Goal: Task Accomplishment & Management: Use online tool/utility

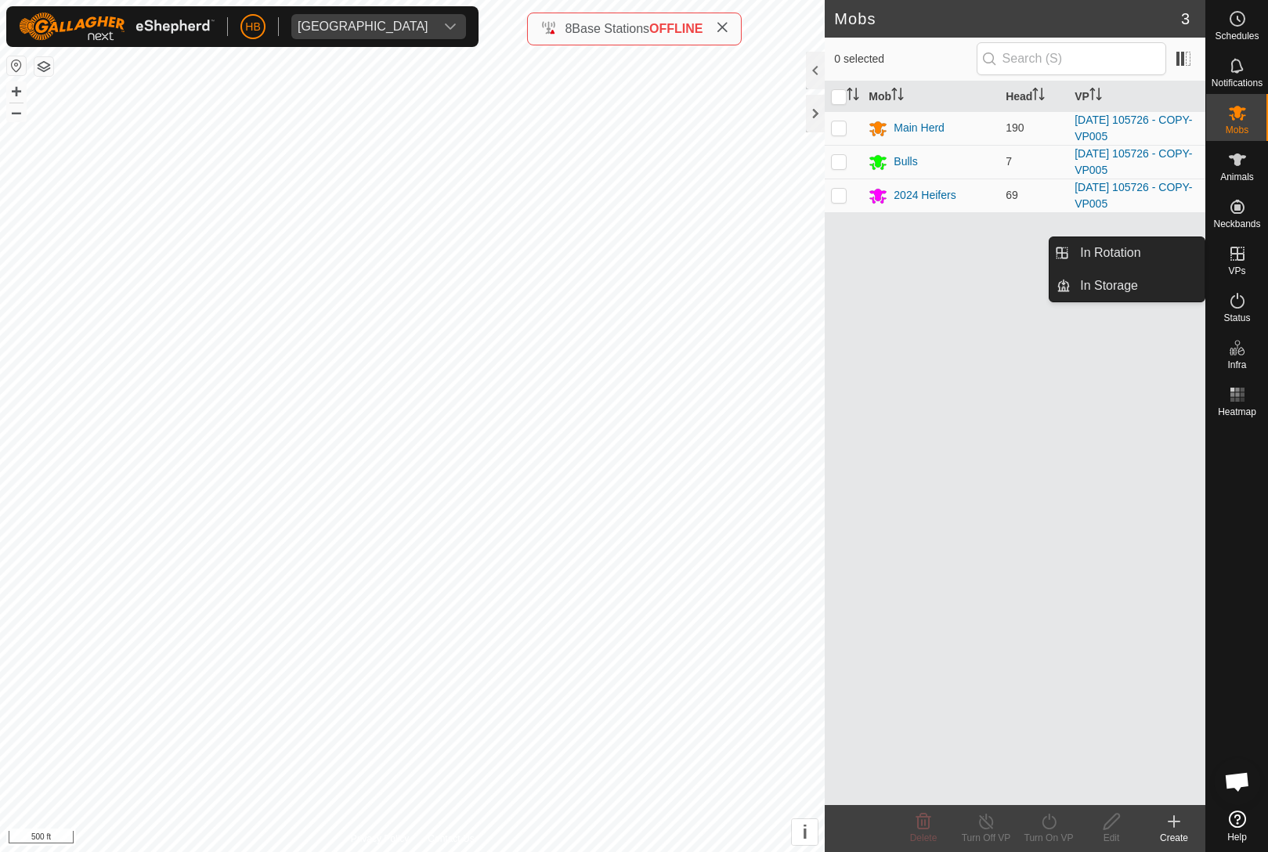
click at [1182, 251] on link "In Rotation" at bounding box center [1138, 252] width 134 height 31
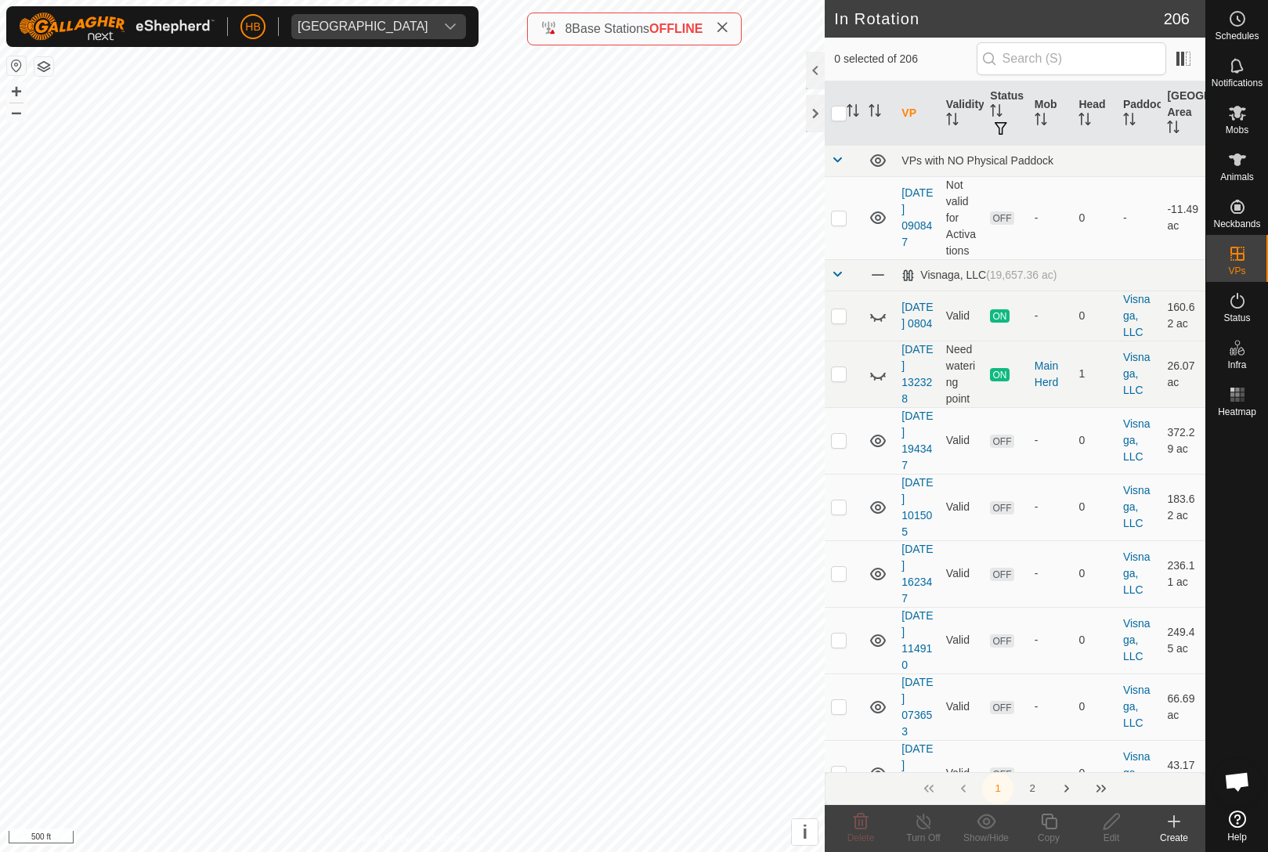
click at [1087, 117] on icon "Activate to sort" at bounding box center [1085, 119] width 13 height 13
click at [1101, 112] on th "Head" at bounding box center [1094, 113] width 45 height 64
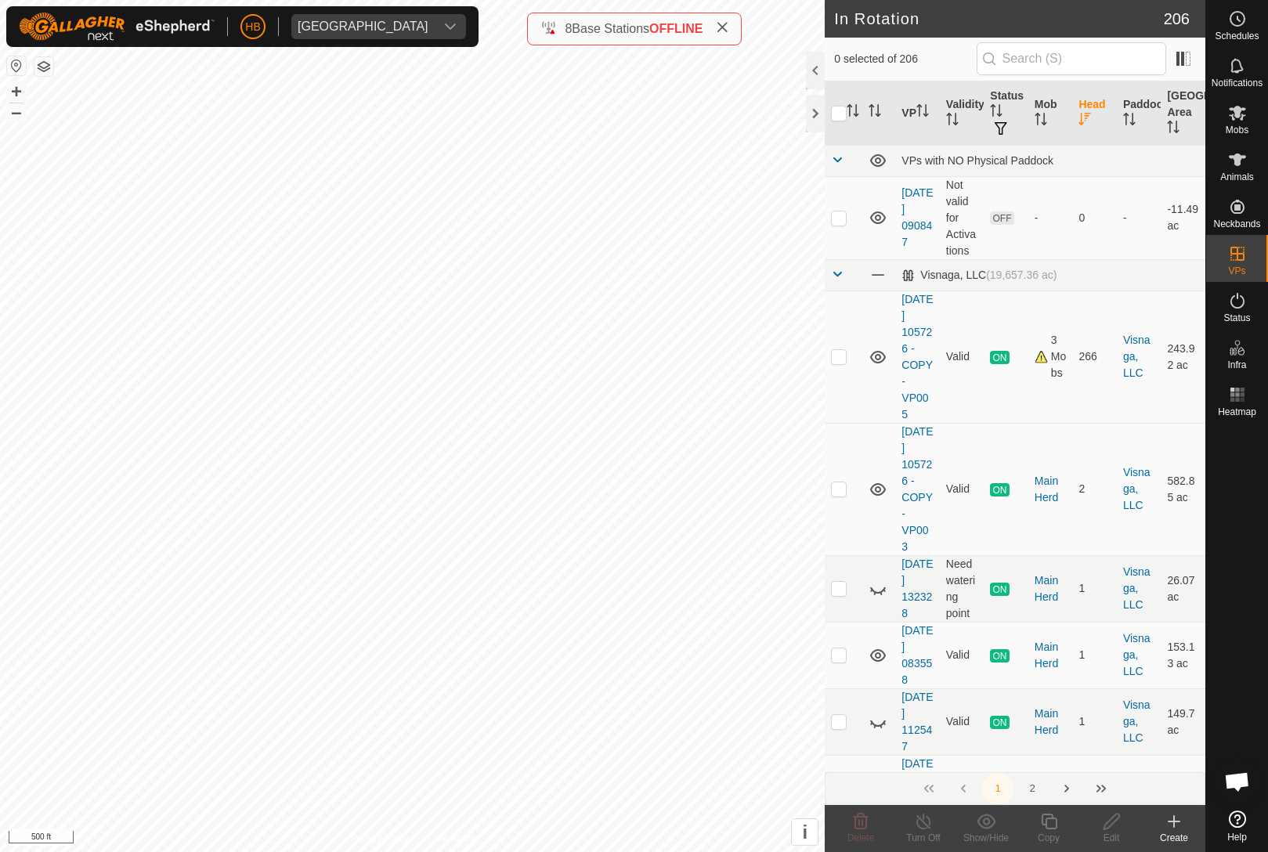
click at [912, 372] on link "[DATE] 105726 - COPY-VP005" at bounding box center [917, 357] width 31 height 128
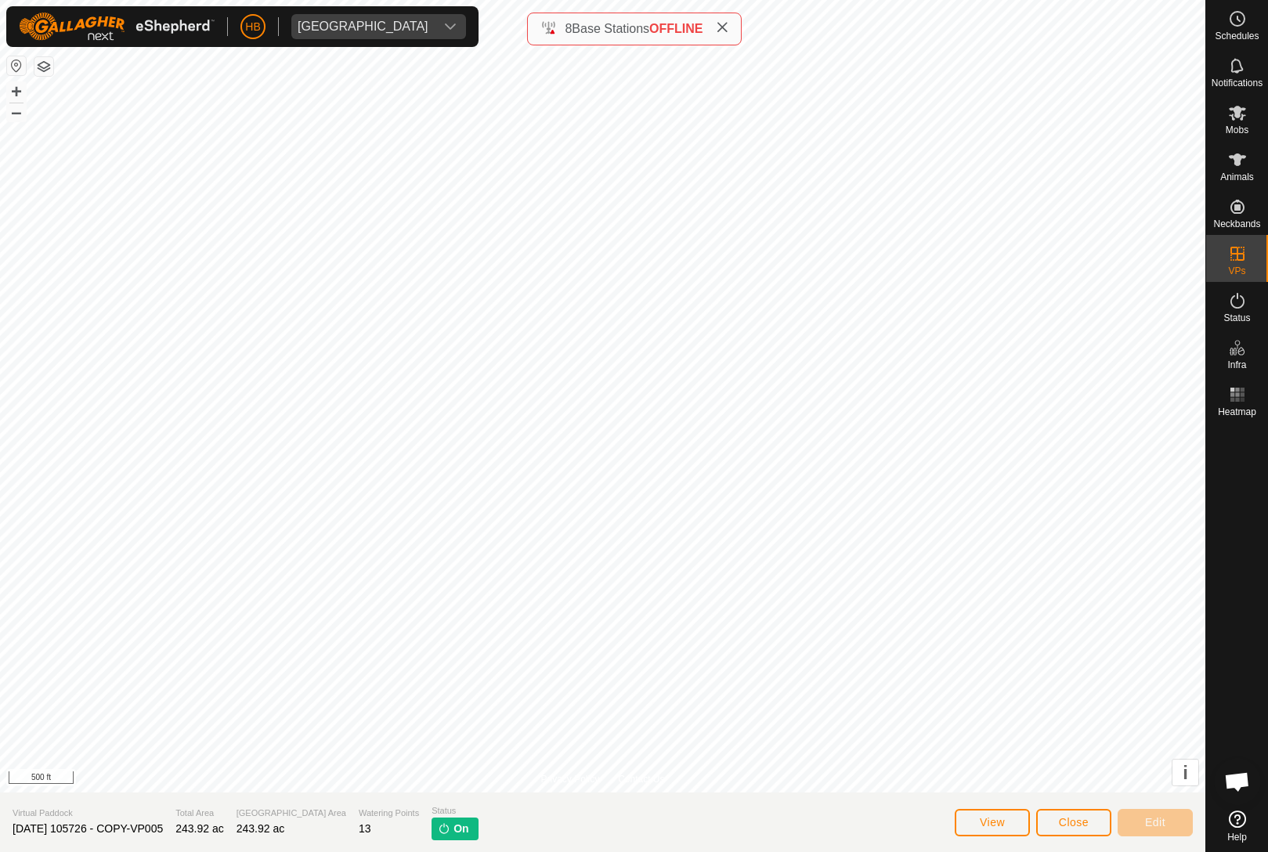
click at [1067, 816] on span "Close" at bounding box center [1074, 822] width 30 height 13
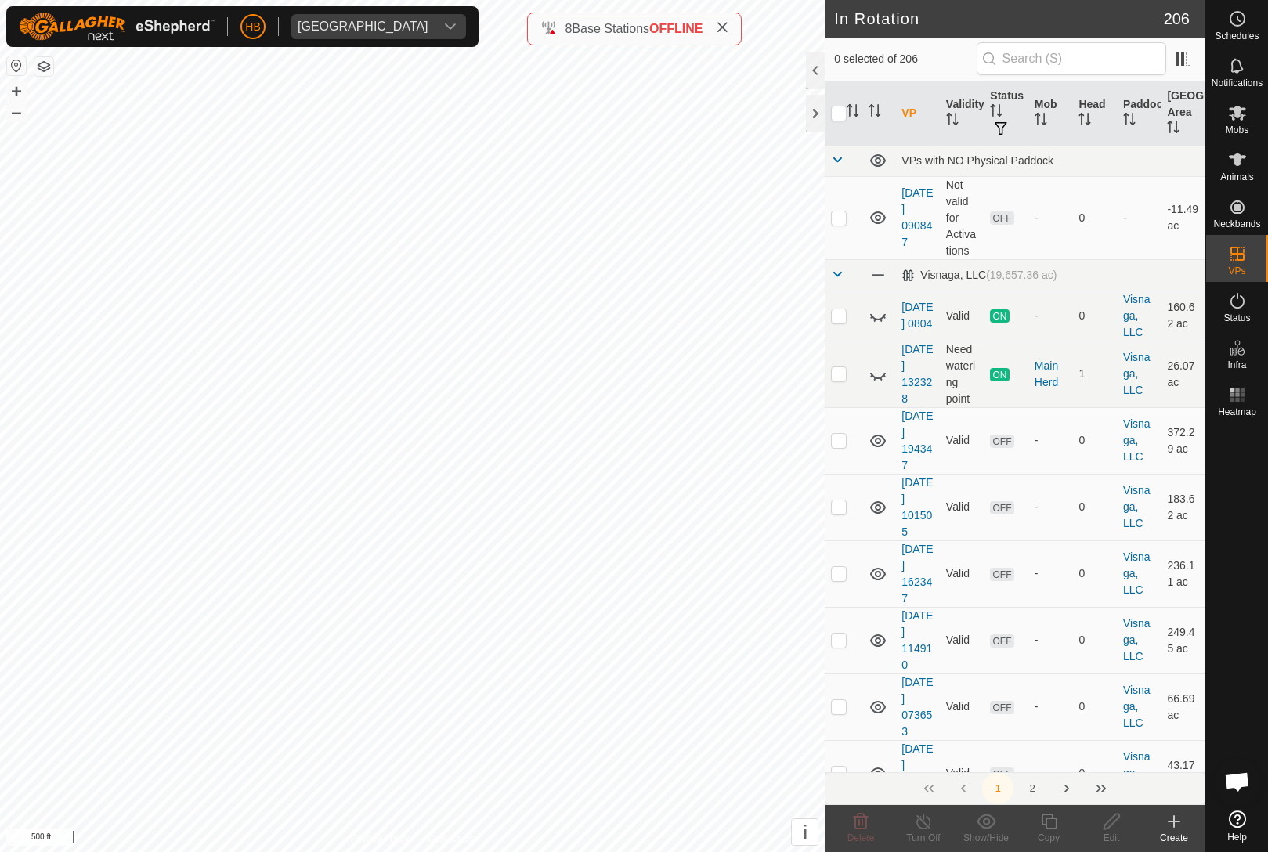
click at [1089, 110] on th "Head" at bounding box center [1094, 113] width 45 height 64
click at [1087, 109] on th "Head" at bounding box center [1094, 113] width 45 height 64
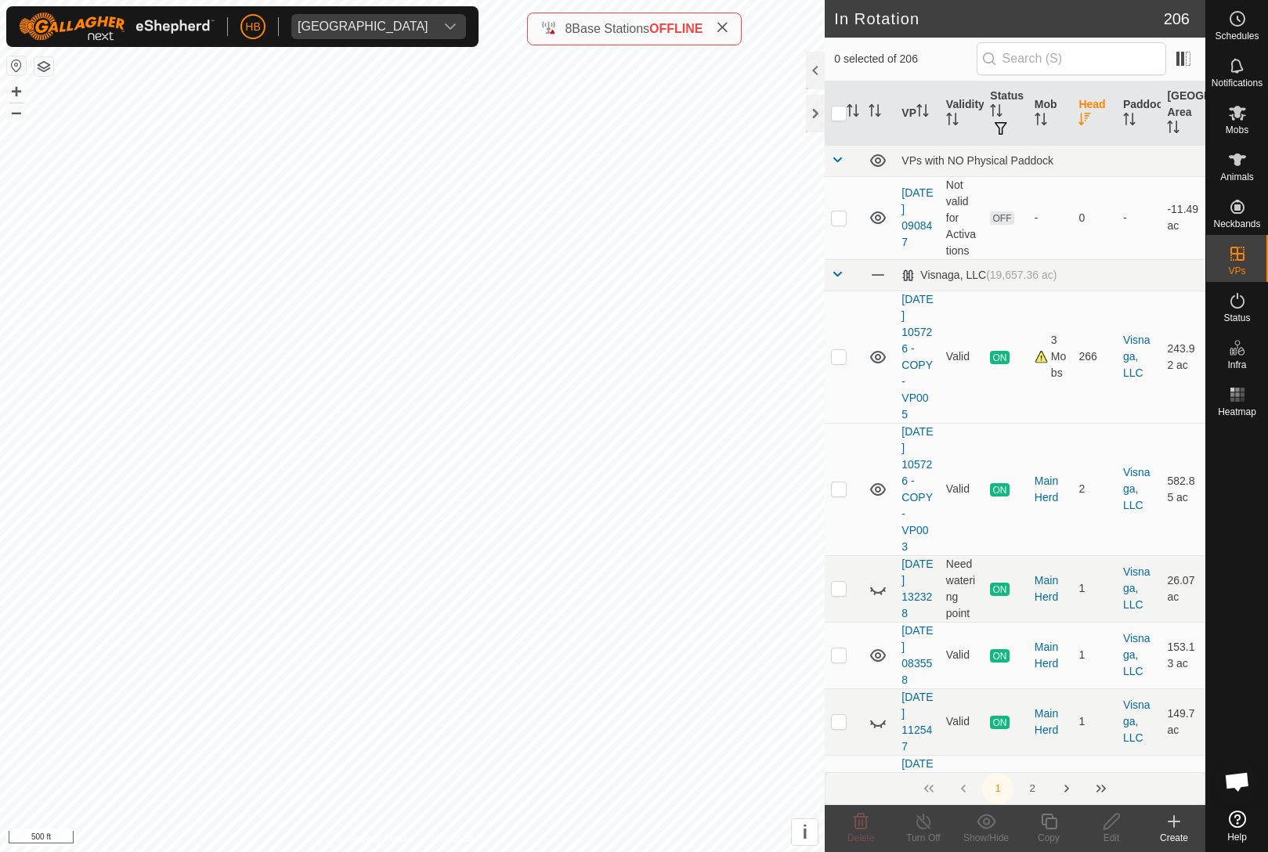
click at [827, 352] on td at bounding box center [844, 357] width 38 height 132
checkbox input "true"
click at [1054, 836] on div "Copy" at bounding box center [1049, 838] width 63 height 14
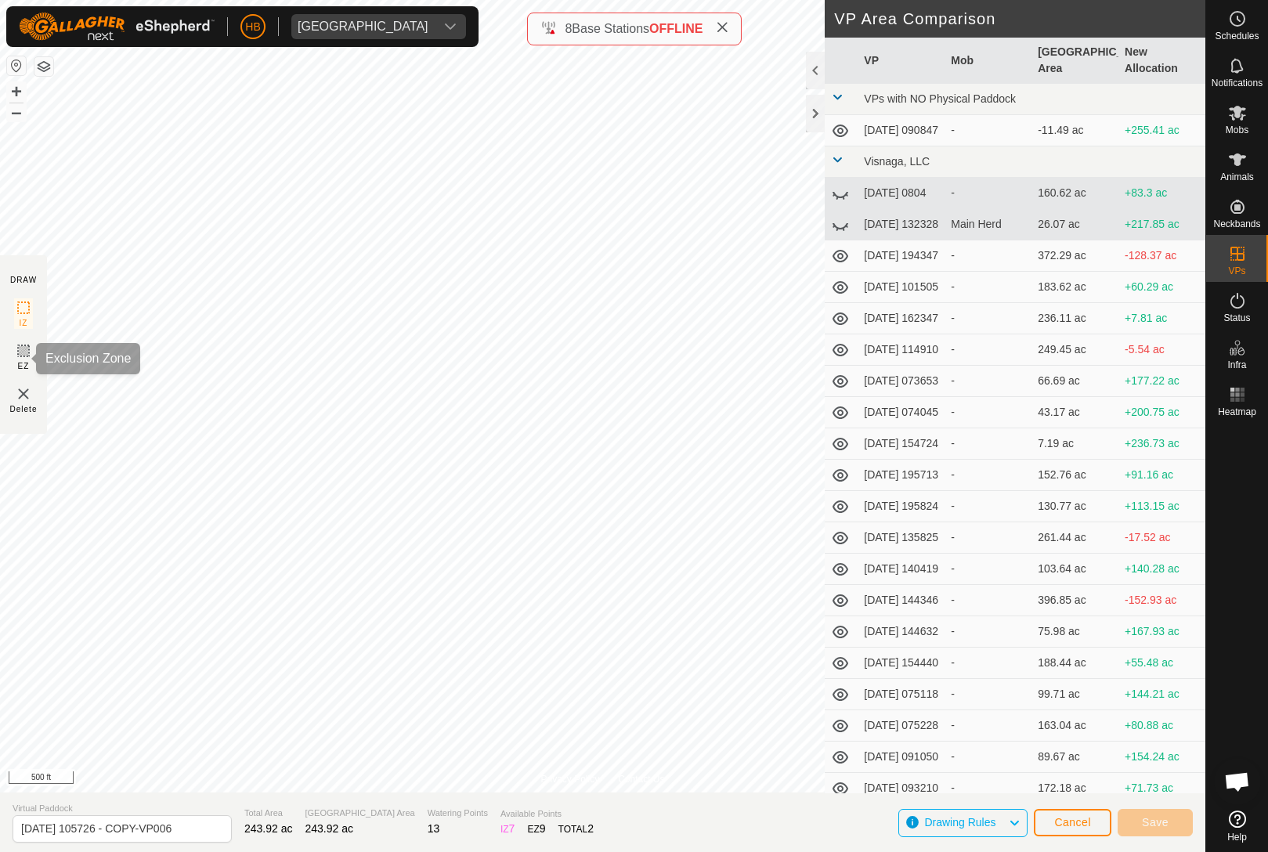
click at [28, 360] on icon at bounding box center [23, 351] width 19 height 19
click at [20, 414] on span "Delete" at bounding box center [23, 409] width 27 height 12
click at [18, 299] on icon at bounding box center [23, 307] width 19 height 19
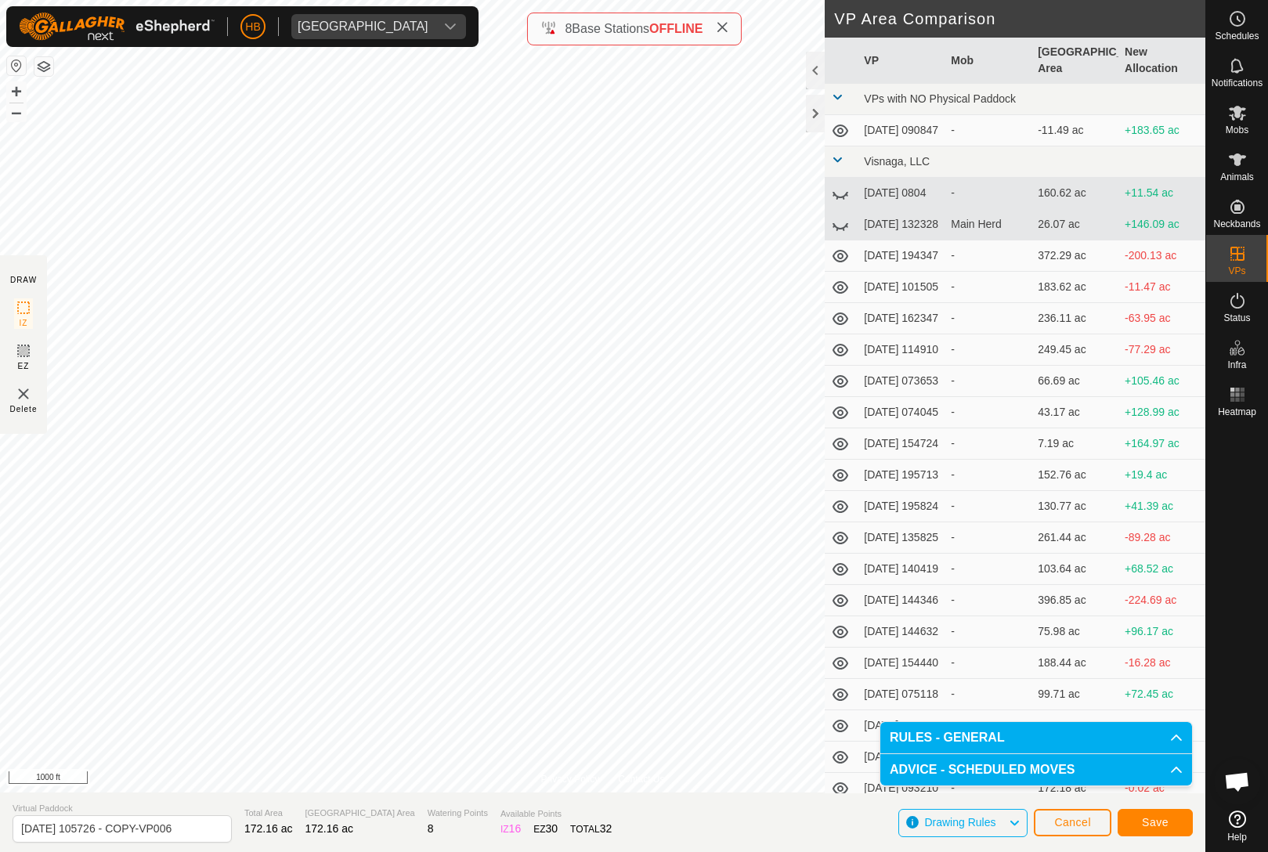
click at [1139, 813] on button "Save" at bounding box center [1155, 822] width 75 height 27
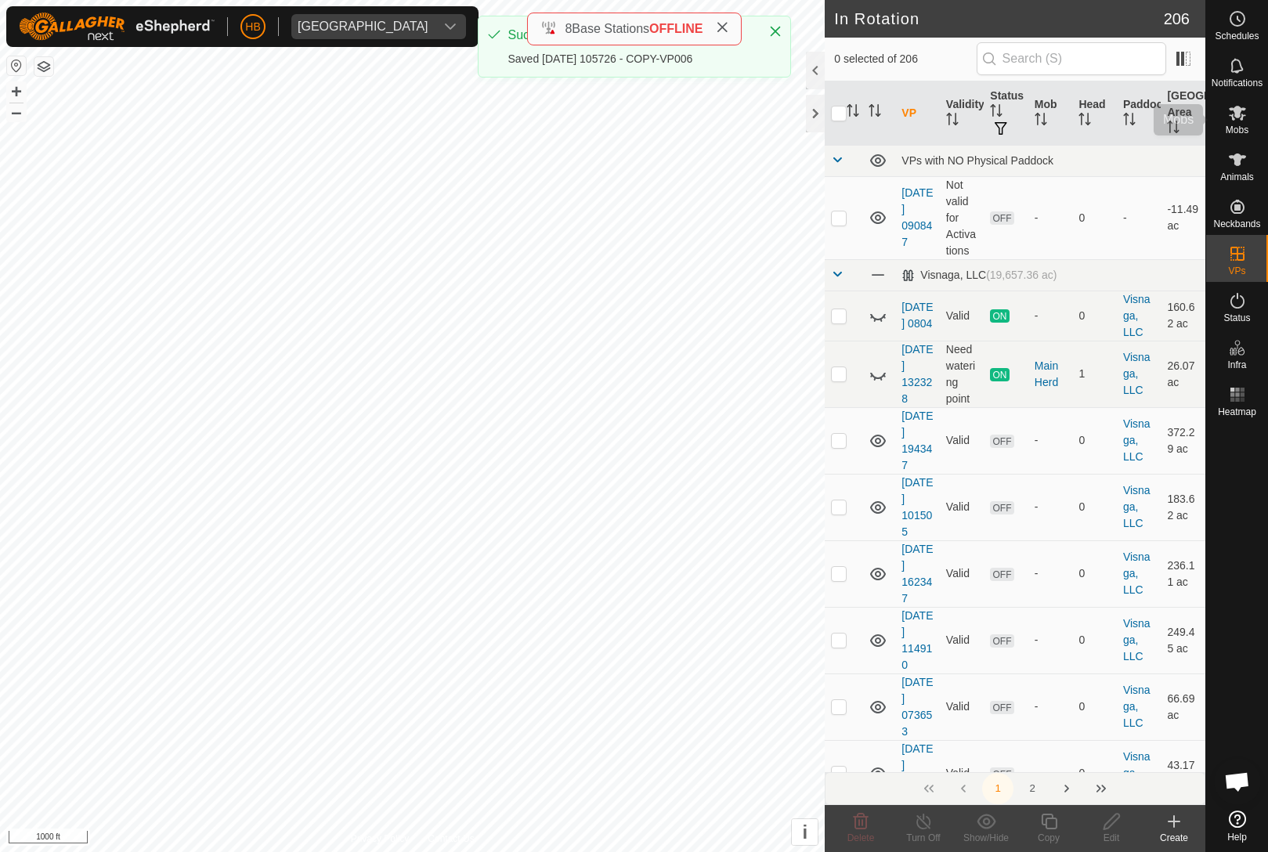
click at [1242, 114] on icon at bounding box center [1237, 112] width 19 height 19
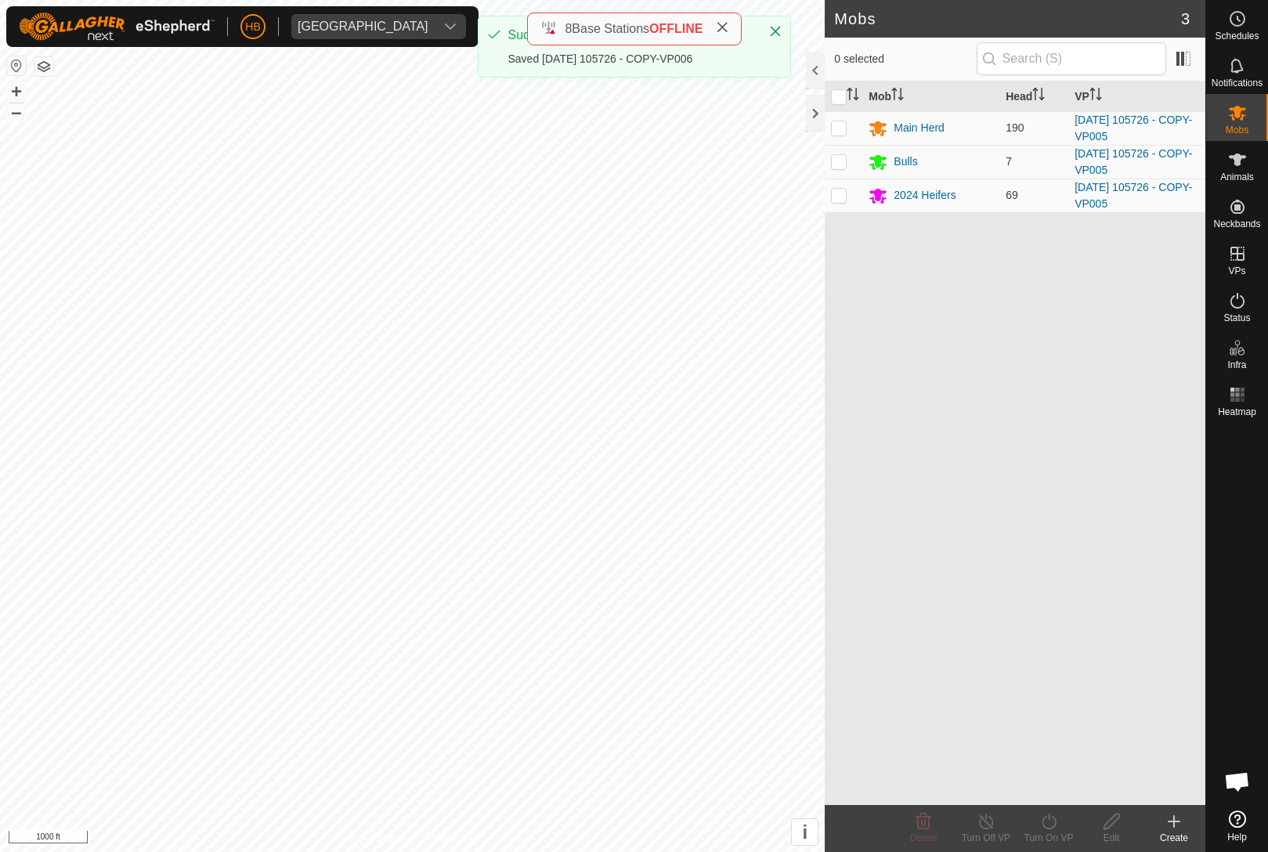
click at [845, 124] on p-checkbox at bounding box center [839, 127] width 16 height 13
checkbox input "true"
click at [835, 94] on input "checkbox" at bounding box center [839, 97] width 16 height 16
checkbox input "true"
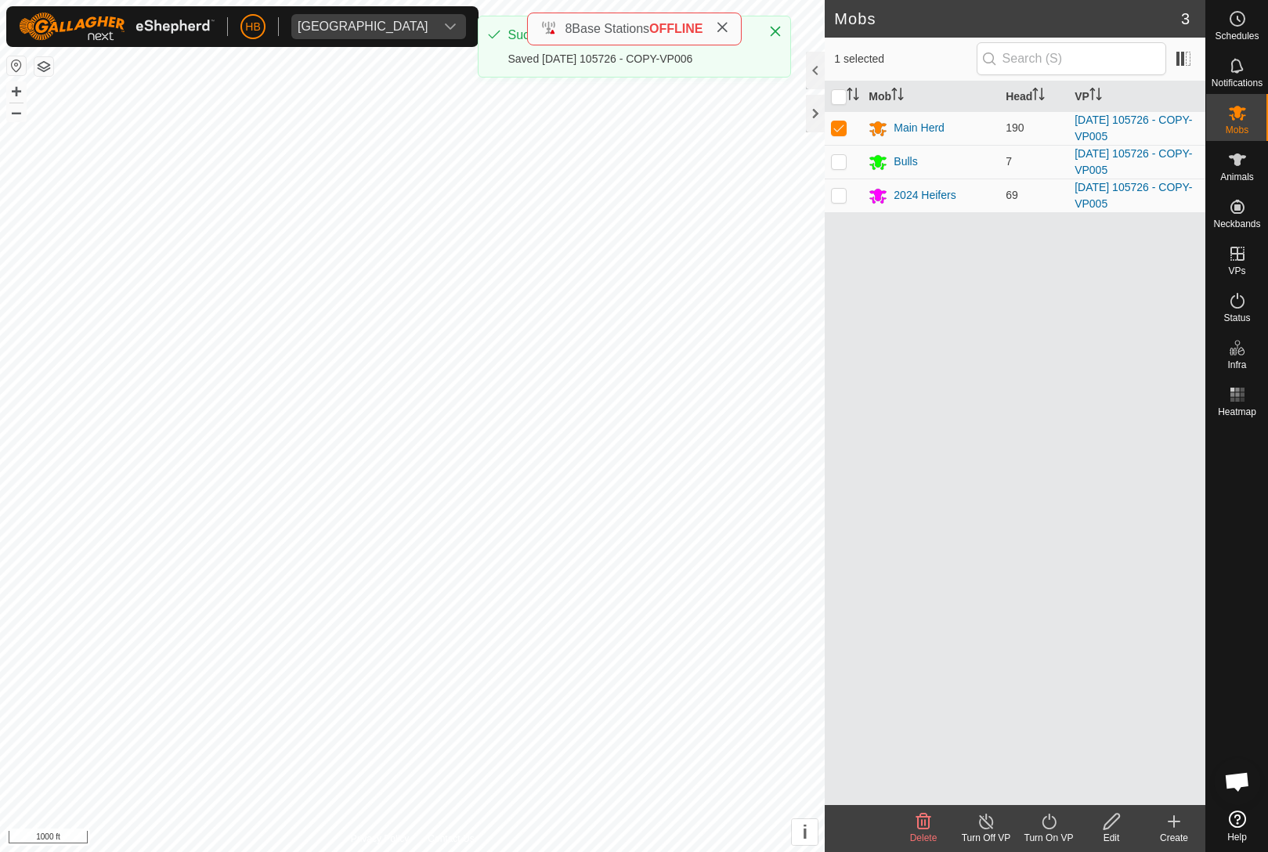
checkbox input "true"
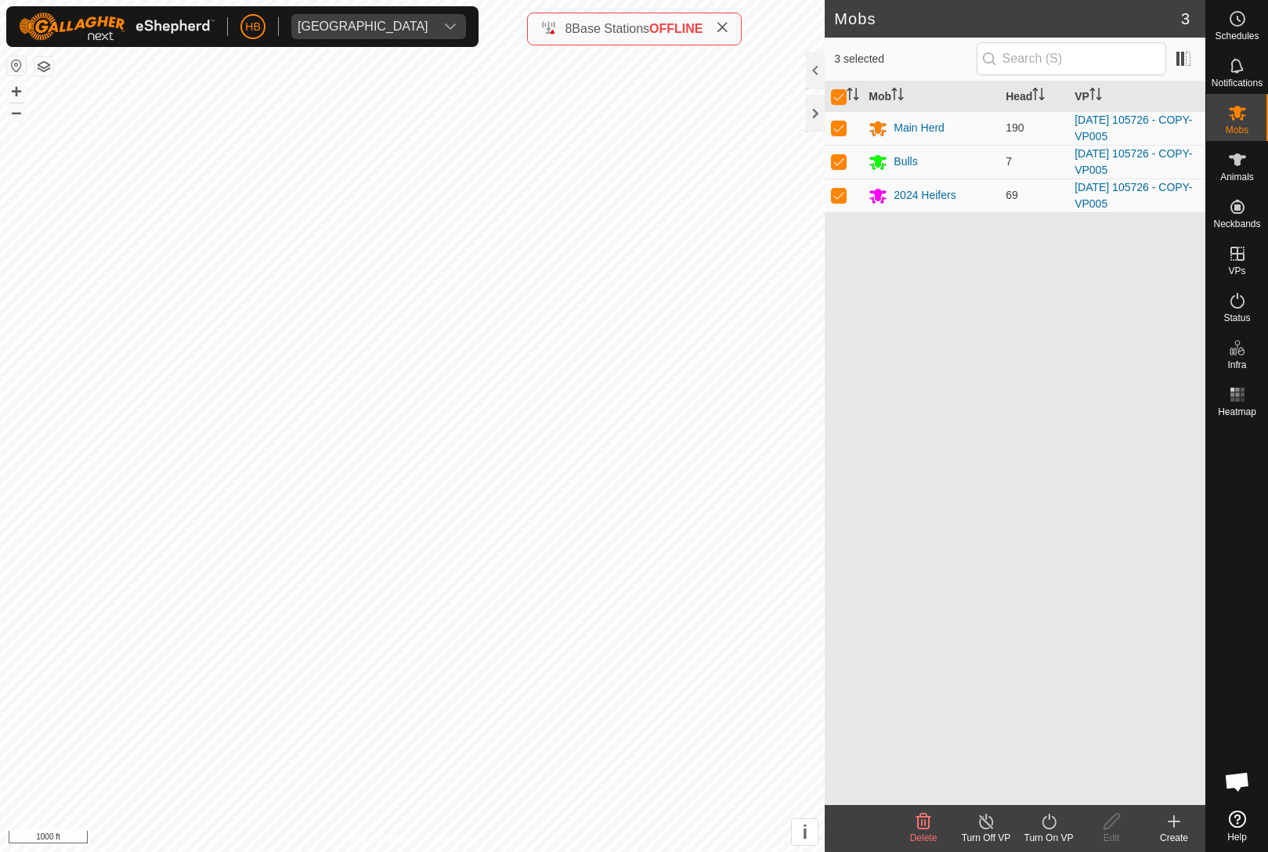
click at [1053, 834] on div "Turn On VP" at bounding box center [1049, 838] width 63 height 14
click at [1082, 783] on link "Now" at bounding box center [1095, 787] width 155 height 31
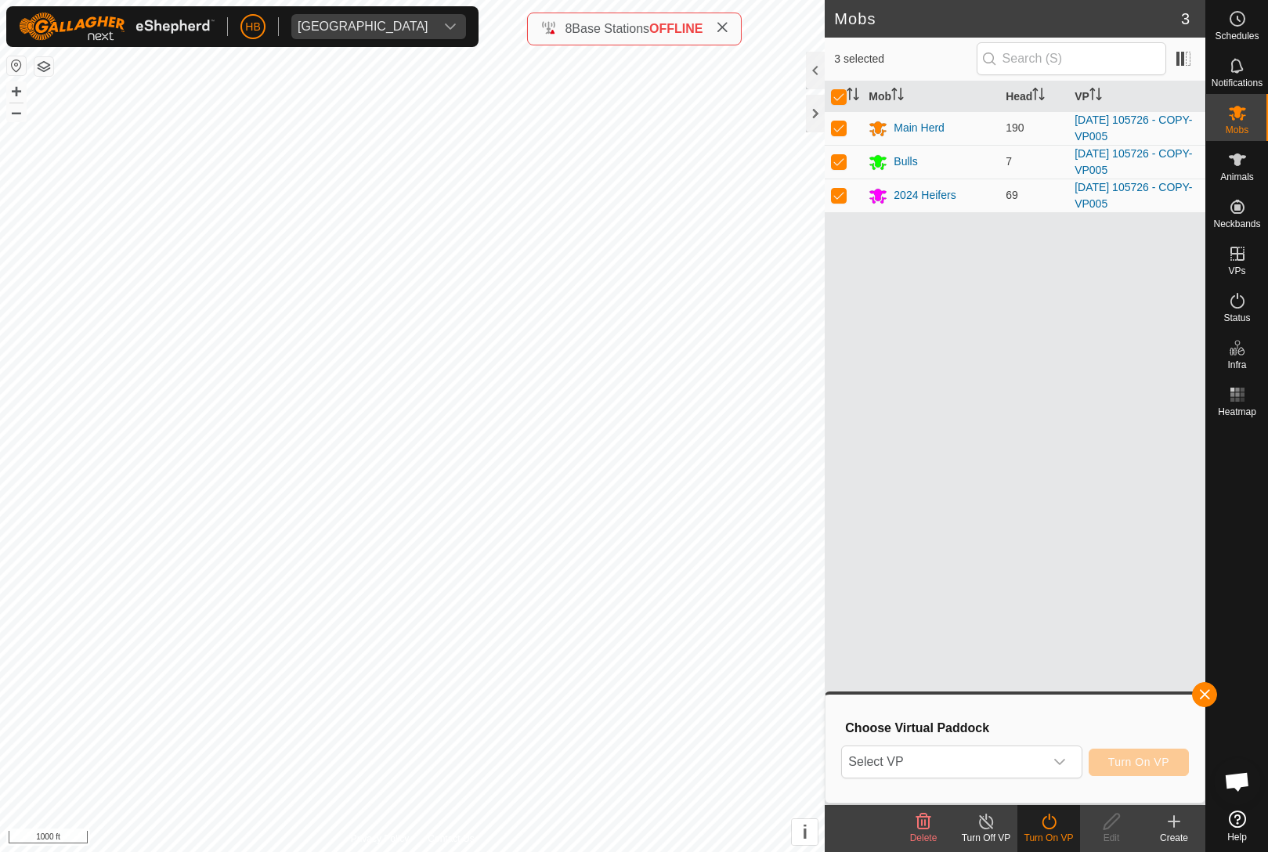
click at [1041, 749] on span "Select VP" at bounding box center [942, 762] width 201 height 31
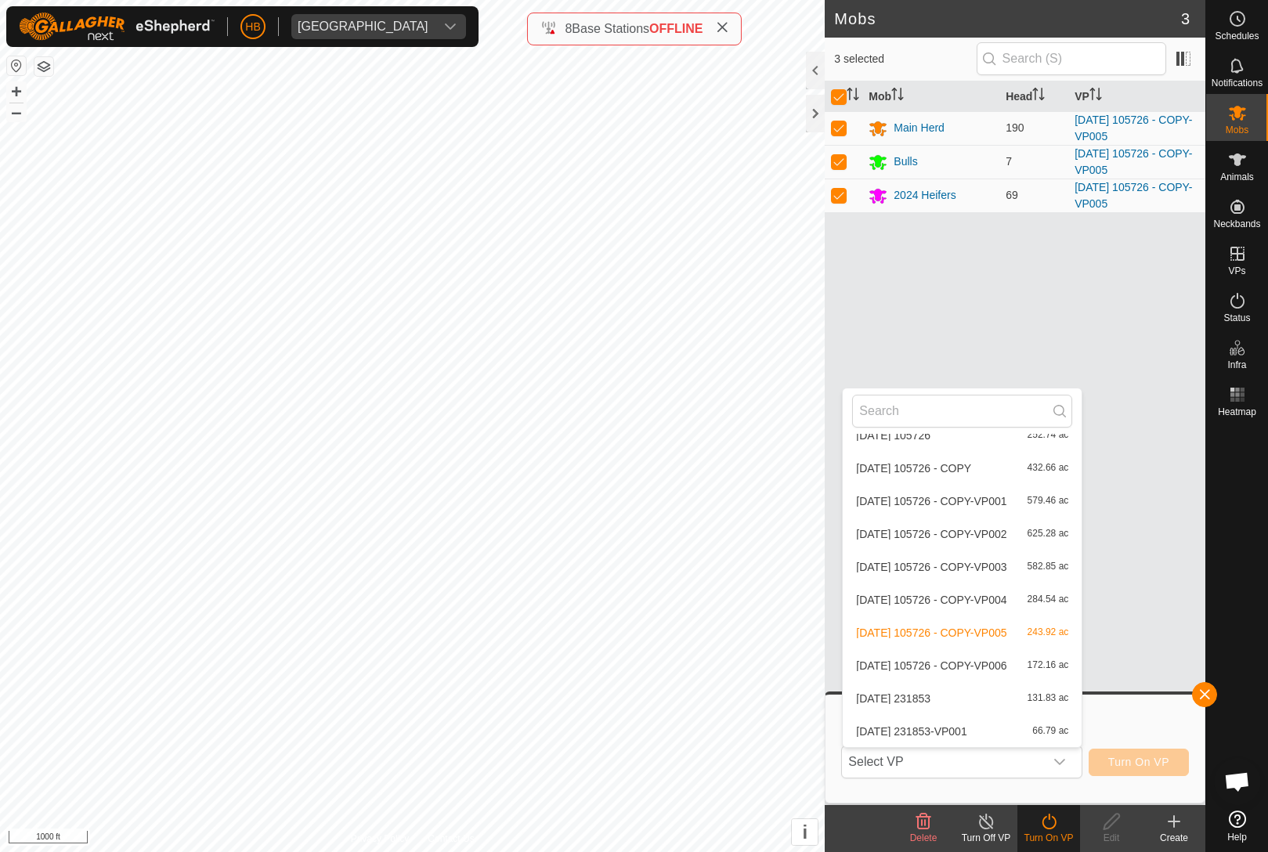
scroll to position [6730, 0]
click at [1053, 667] on span "172.16 ac" at bounding box center [1049, 665] width 42 height 11
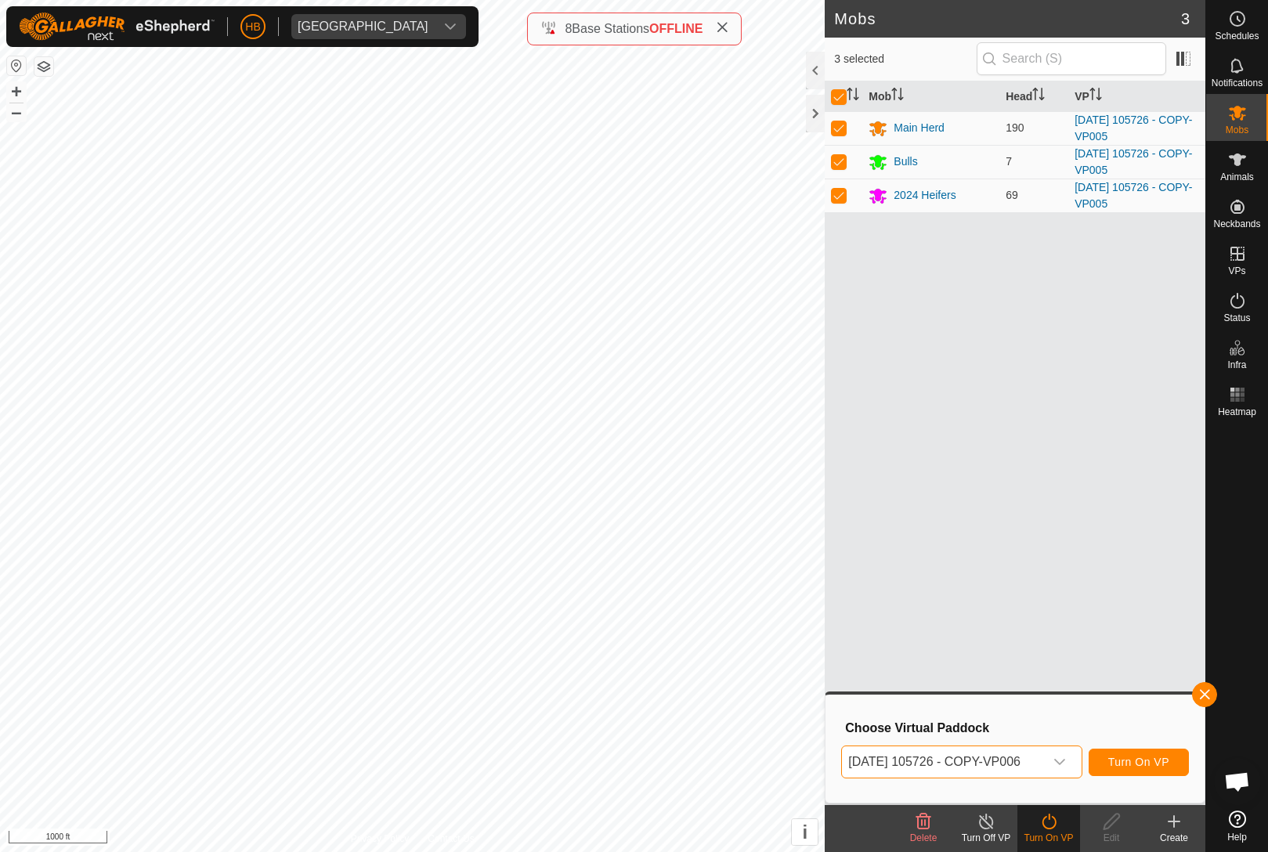
click at [1160, 764] on span "Turn On VP" at bounding box center [1139, 762] width 61 height 13
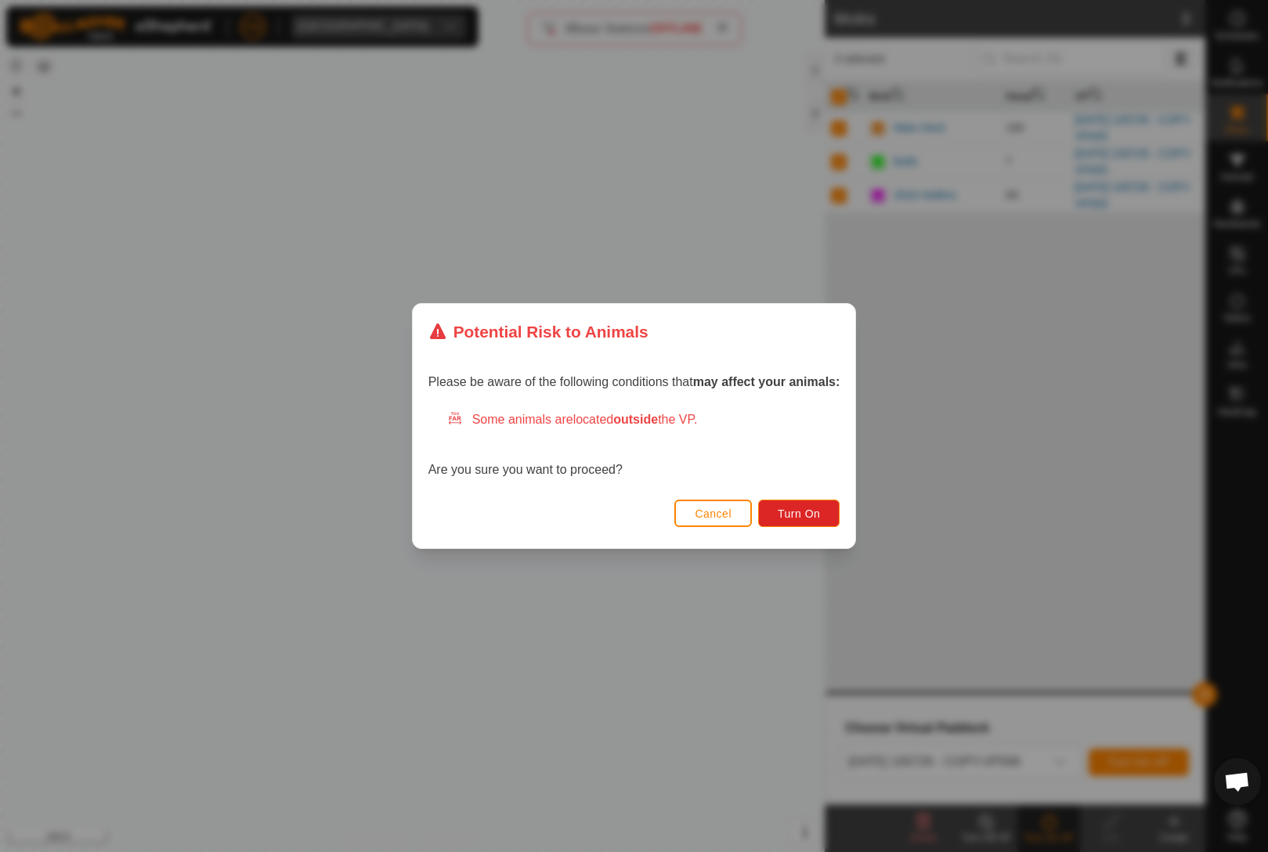
click at [809, 509] on span "Turn On" at bounding box center [799, 514] width 42 height 13
